Goal: Transaction & Acquisition: Obtain resource

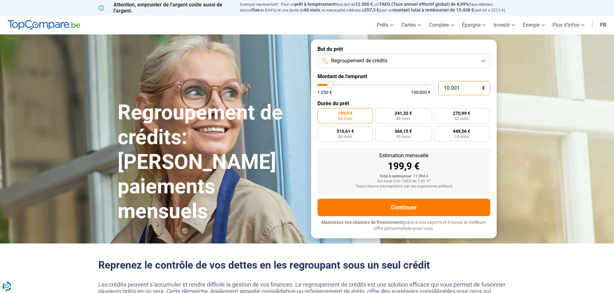
click at [472, 87] on input "10.001" at bounding box center [464, 88] width 52 height 14
click at [456, 87] on input "10.001" at bounding box center [464, 88] width 52 height 14
click at [448, 88] on input "10.001" at bounding box center [464, 88] width 52 height 14
type input "1.001"
type input "1250"
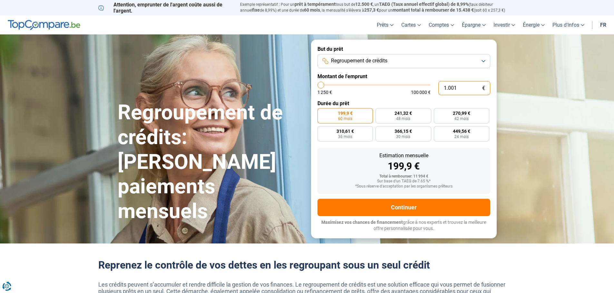
type input "1"
type input "1250"
type input "19"
type input "1250"
type input "1.250"
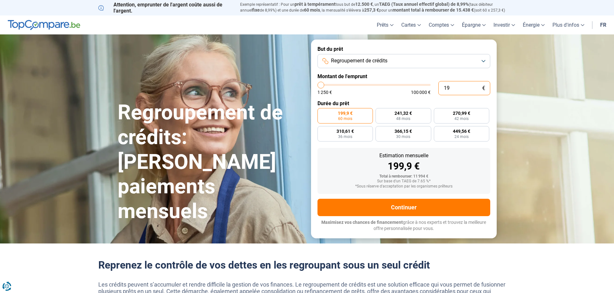
type input "1250"
radio input "true"
type input "125"
type input "1250"
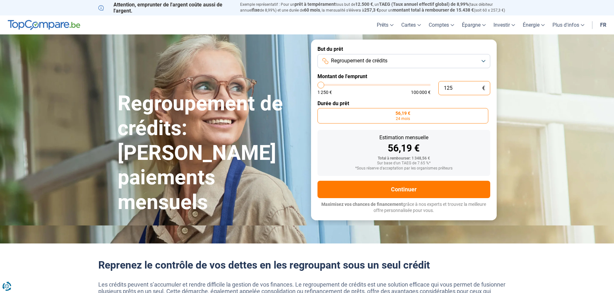
type input "12"
type input "1250"
type input "1"
type input "1250"
type input "0"
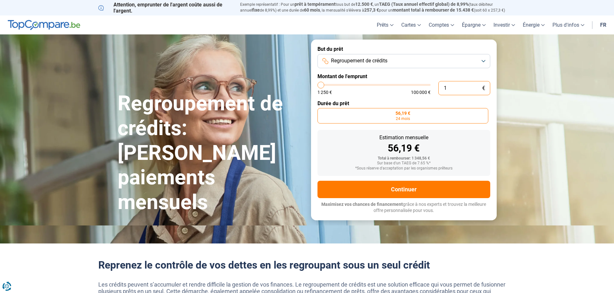
type input "1250"
type input "9"
type input "1250"
type input "90"
type input "1250"
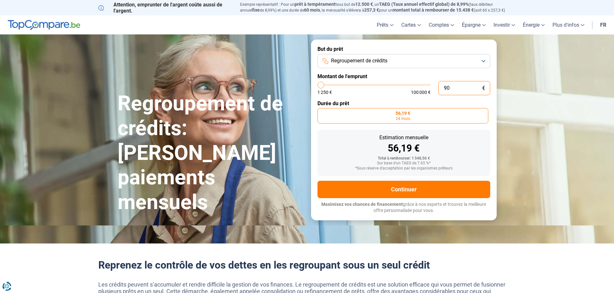
type input "900"
type input "1250"
type input "9.001"
type input "9000"
radio input "false"
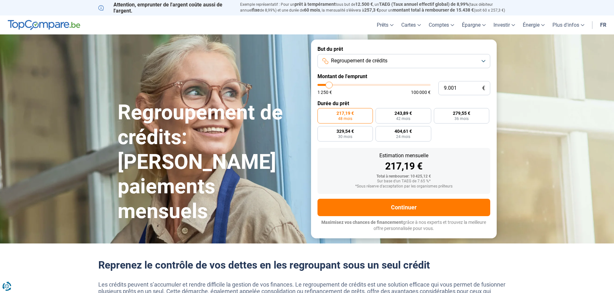
click at [482, 60] on button "Regroupement de crédits" at bounding box center [403, 61] width 173 height 14
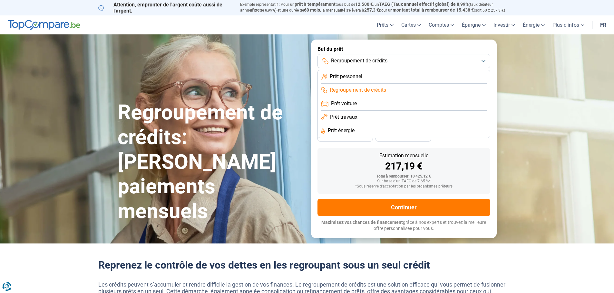
click at [482, 62] on button "Regroupement de crédits" at bounding box center [403, 61] width 173 height 14
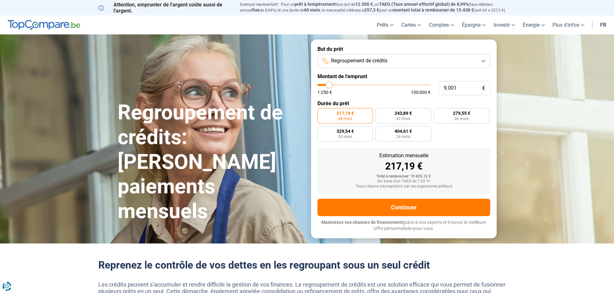
type input "9.500"
type input "9500"
type input "10.000"
type input "10000"
type input "10.500"
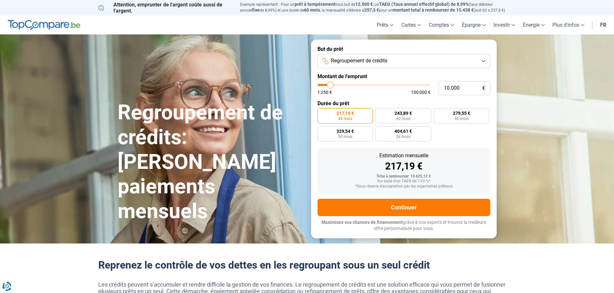
type input "10500"
type input "11.250"
type input "11250"
type input "11.750"
type input "11750"
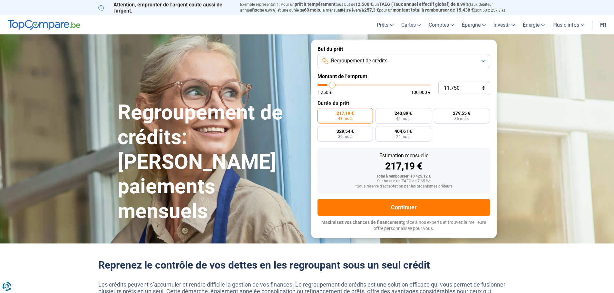
type input "12.750"
type input "12750"
type input "13.250"
type input "13250"
type input "14.000"
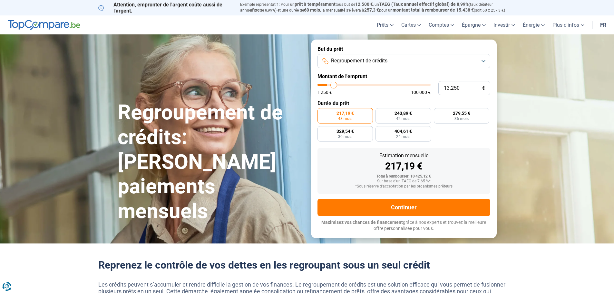
type input "14000"
type input "14.750"
type input "14750"
type input "15.750"
type input "15750"
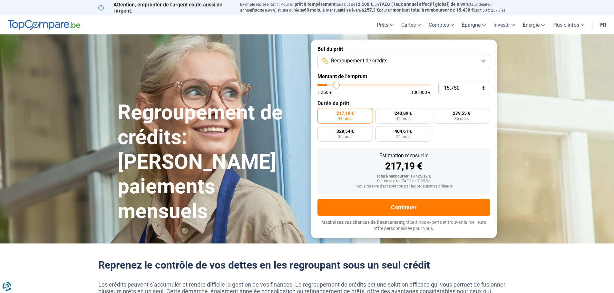
type input "16.250"
type input "16250"
type input "17.500"
type input "17500"
type input "18.750"
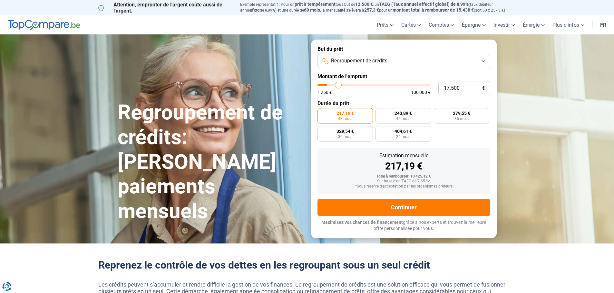
type input "18750"
type input "19.750"
type input "19750"
type input "20.500"
type input "20500"
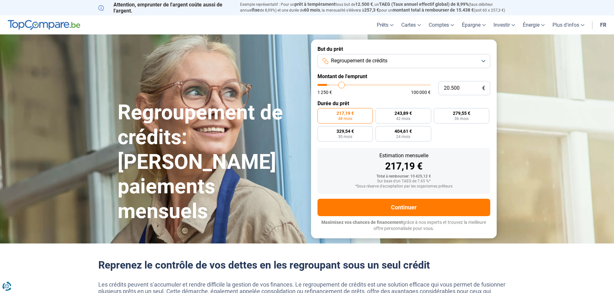
type input "21.250"
type input "21250"
type input "21.750"
type input "21750"
type input "22.000"
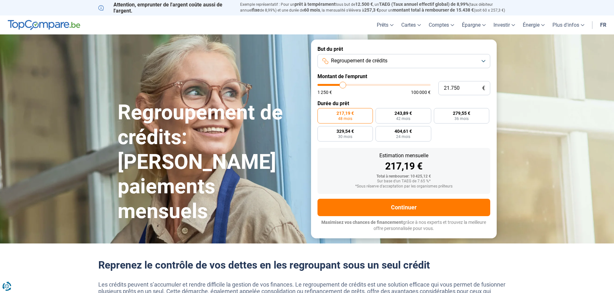
type input "22000"
type input "22.250"
type input "22250"
type input "22.750"
type input "22750"
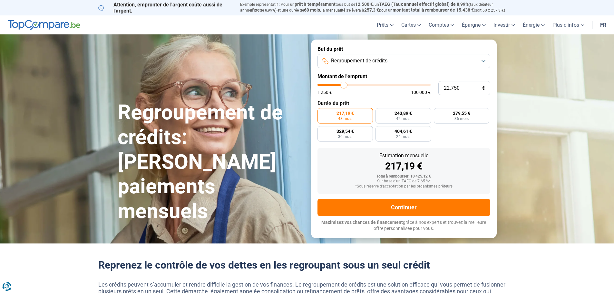
type input "23.000"
type input "23000"
type input "23.250"
type input "23250"
type input "23.500"
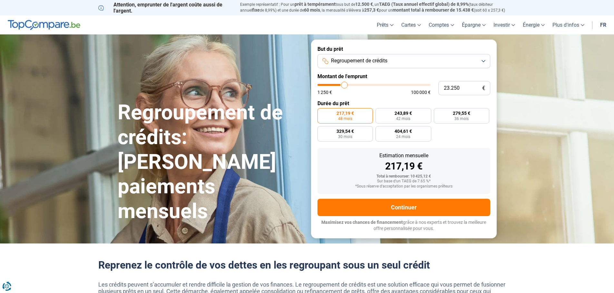
type input "23500"
type input "23.750"
type input "23750"
type input "24.250"
type input "24250"
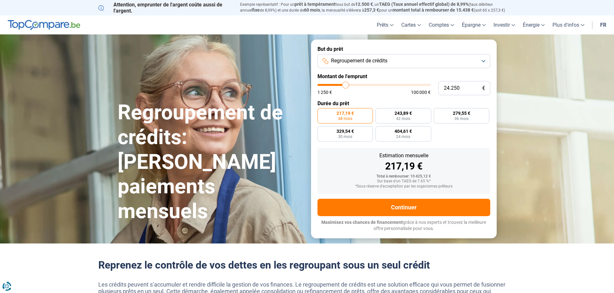
type input "23.750"
type input "23750"
type input "23.250"
type input "23250"
type input "22.000"
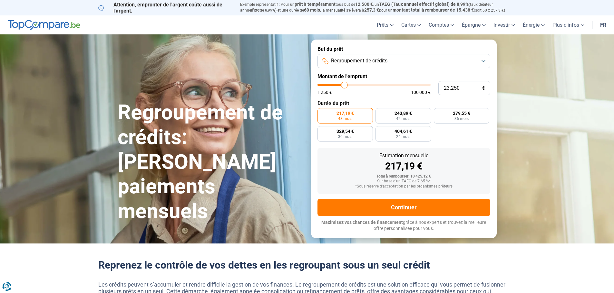
type input "22000"
type input "19.750"
type input "19750"
type input "18.000"
type input "18000"
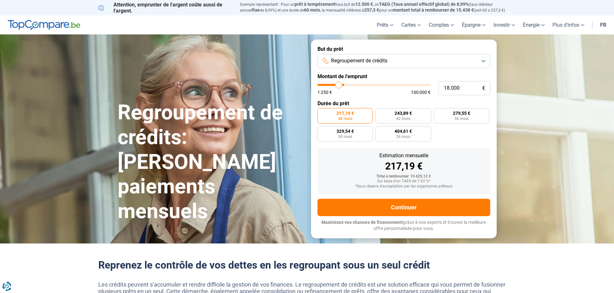
type input "15.750"
type input "15750"
type input "13.250"
type input "13250"
type input "11.250"
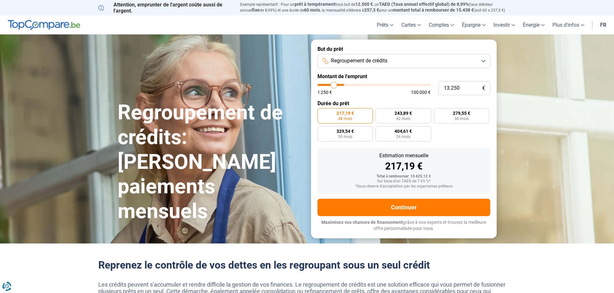
type input "11250"
type input "8.000"
type input "8000"
type input "5.500"
type input "5500"
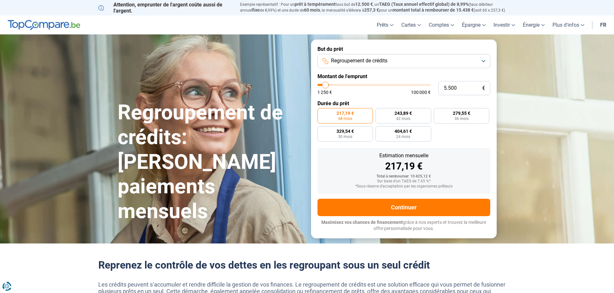
type input "1.250"
drag, startPoint x: 329, startPoint y: 85, endPoint x: 308, endPoint y: 85, distance: 21.3
type input "1250"
click at [317, 85] on input "range" at bounding box center [373, 85] width 113 height 2
radio input "true"
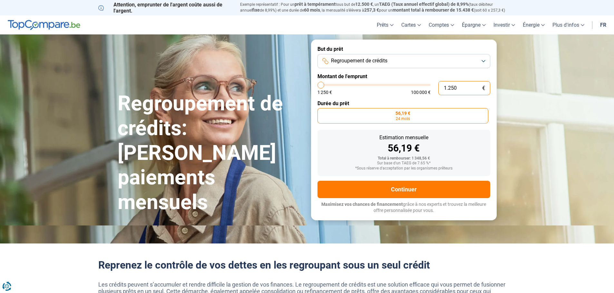
click at [463, 87] on input "1.250" at bounding box center [464, 88] width 52 height 14
type input "9"
type input "1250"
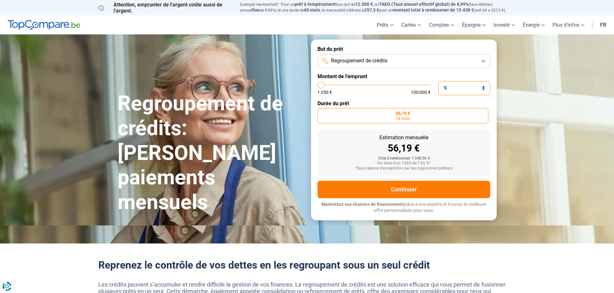
type input "90"
type input "1250"
type input "900"
type input "1250"
type input "9.001"
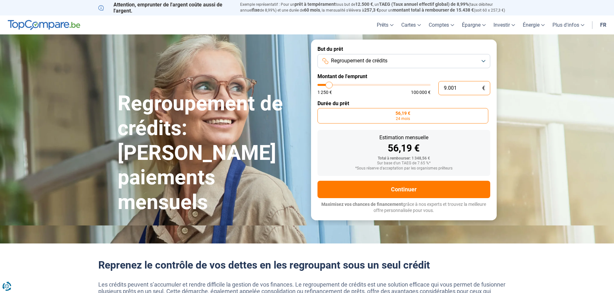
type input "9000"
radio input "false"
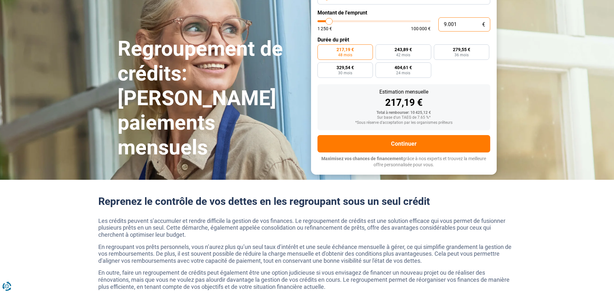
scroll to position [64, 0]
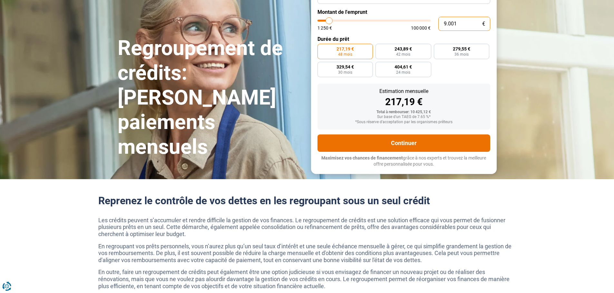
type input "9.001"
click at [395, 146] on button "Continuer" at bounding box center [403, 143] width 173 height 17
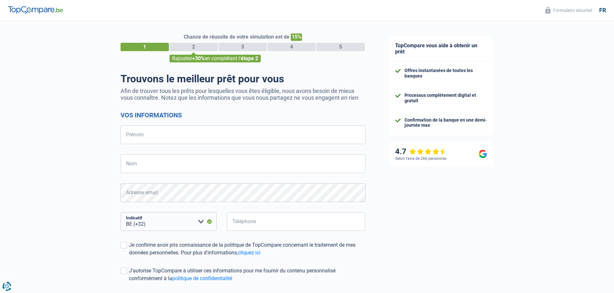
select select "32"
